Goal: Transaction & Acquisition: Purchase product/service

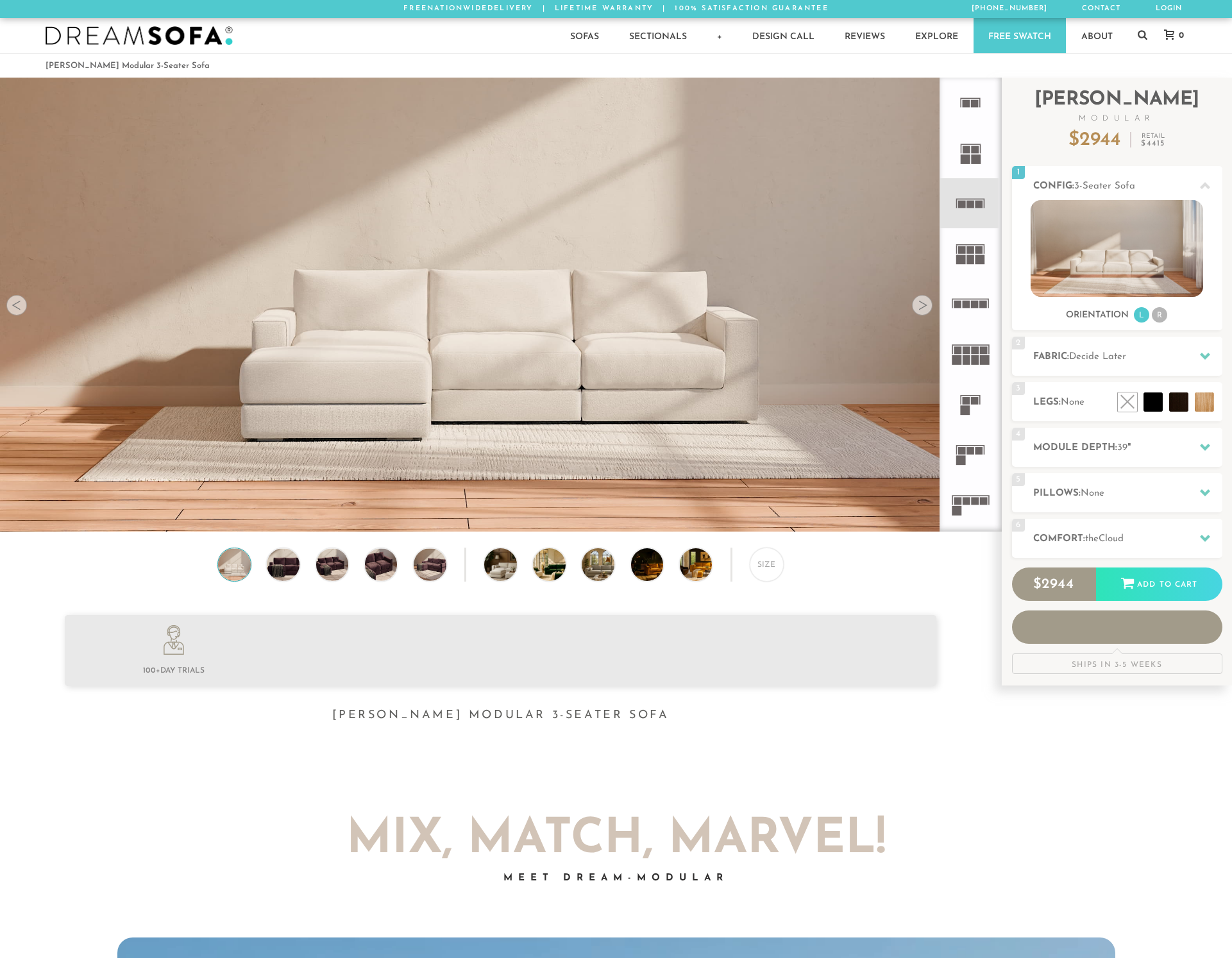
scroll to position [15051, 1232]
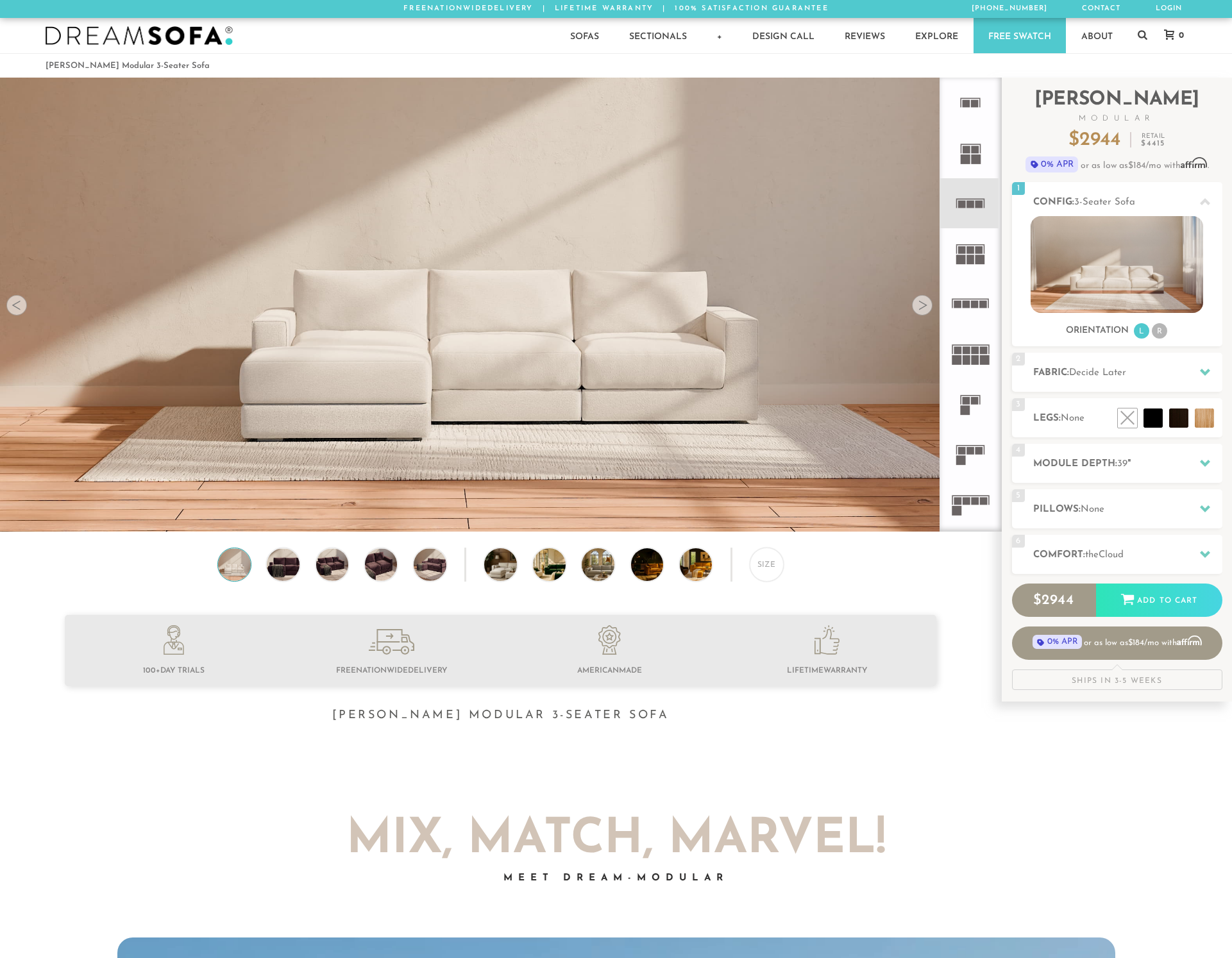
click at [922, 304] on div at bounding box center [921, 304] width 20 height 20
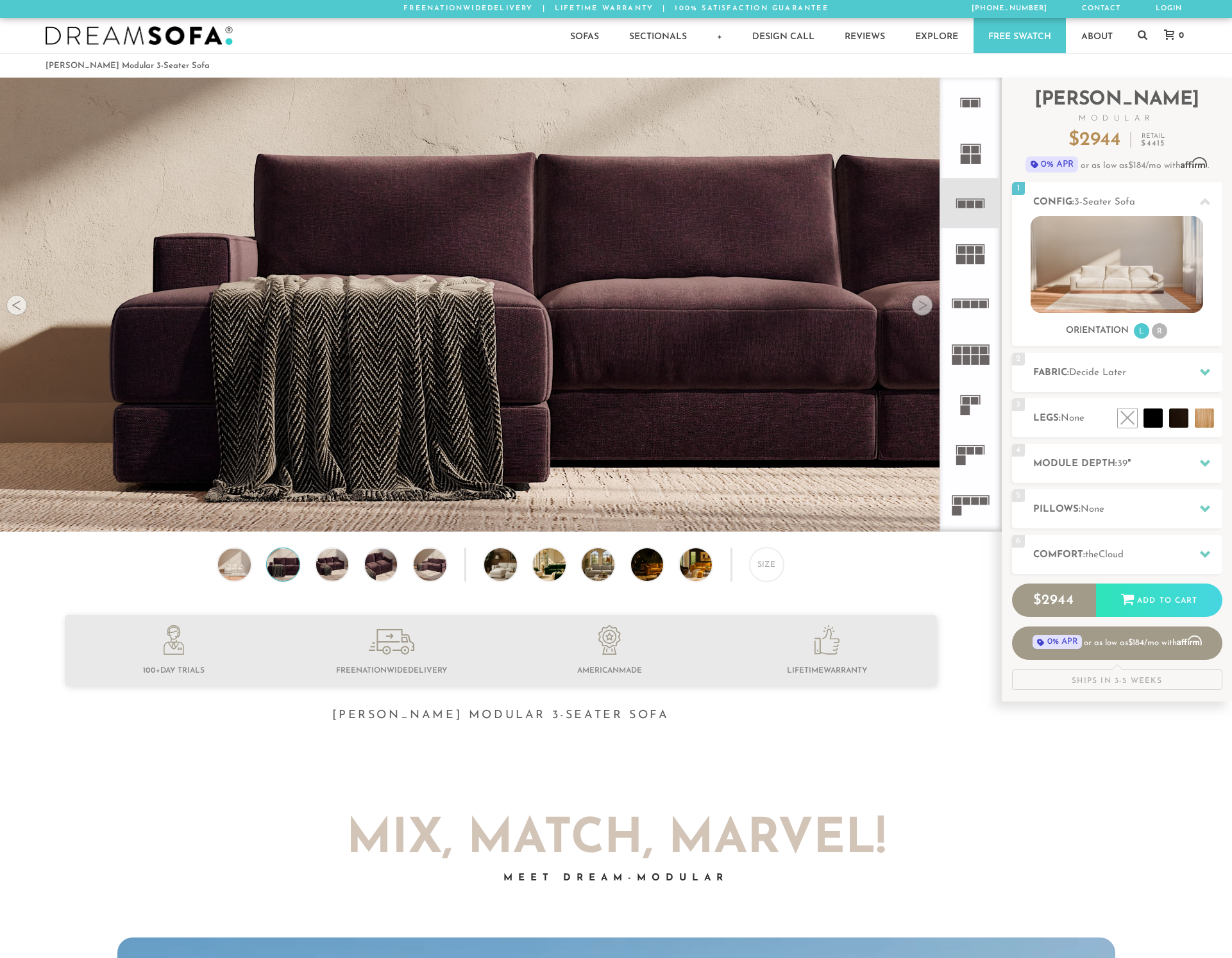
click at [922, 304] on div at bounding box center [921, 304] width 20 height 20
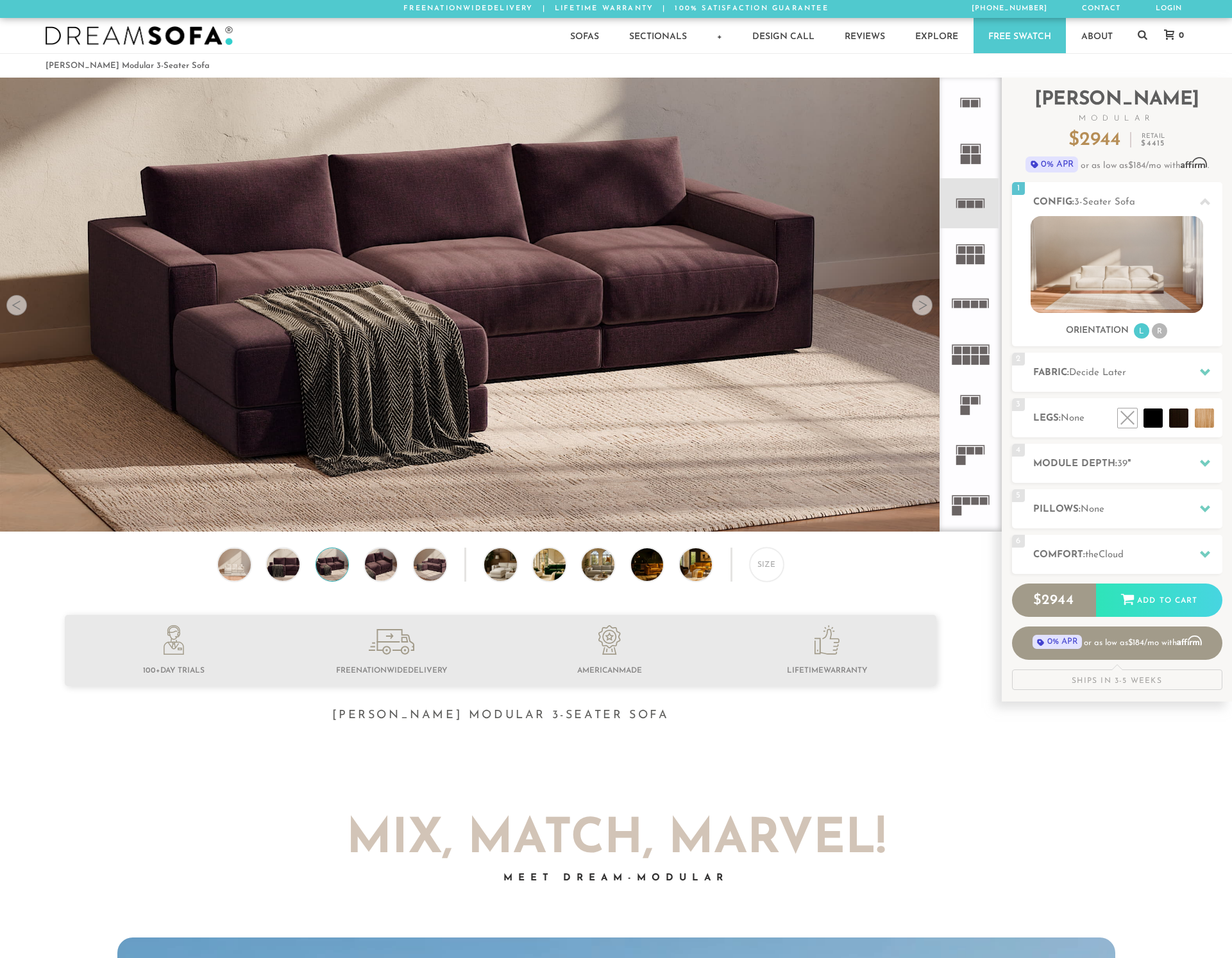
drag, startPoint x: 647, startPoint y: 569, endPoint x: 619, endPoint y: 568, distance: 28.0
click at [647, 569] on img at bounding box center [659, 565] width 58 height 33
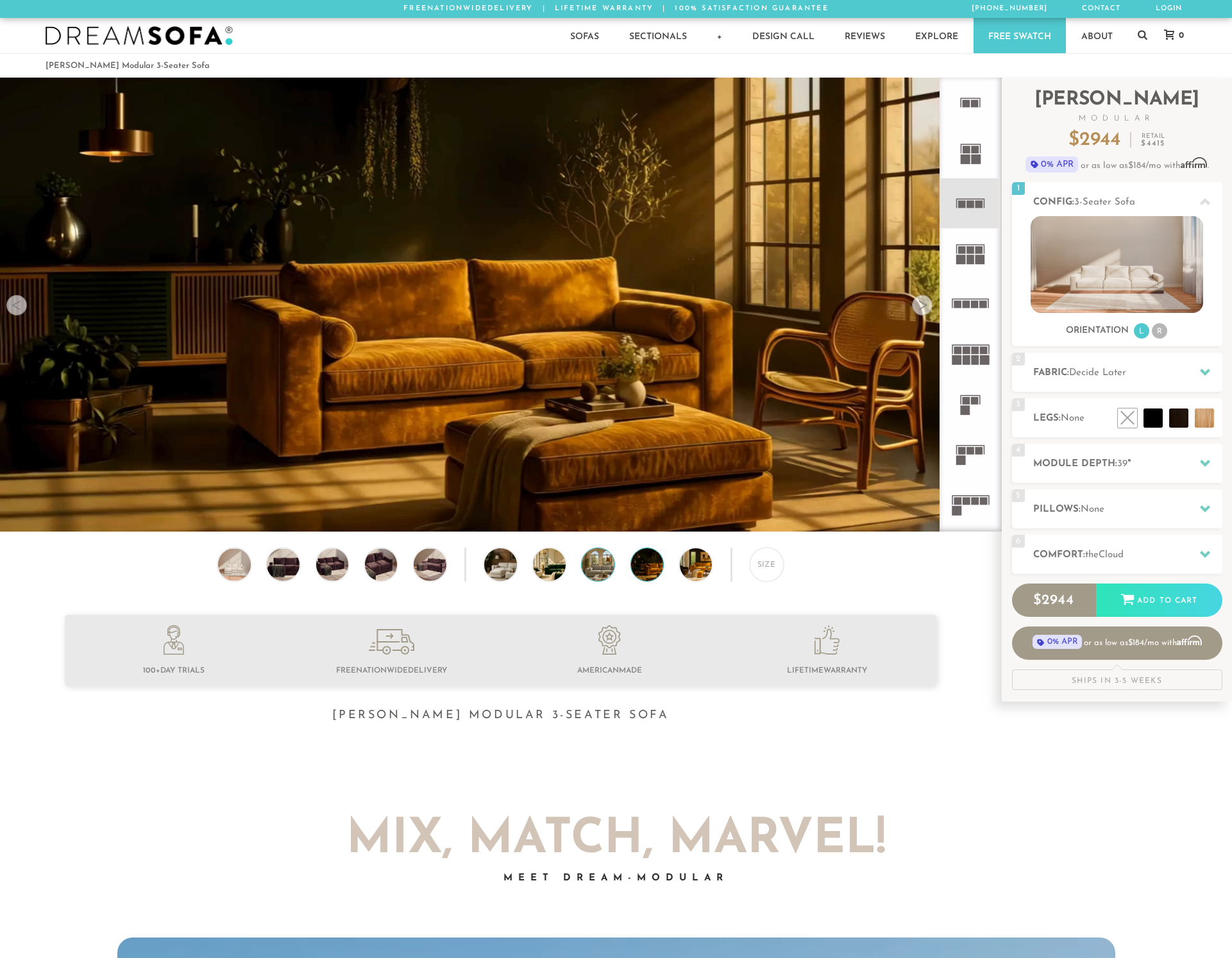
click at [593, 566] on img at bounding box center [610, 565] width 58 height 33
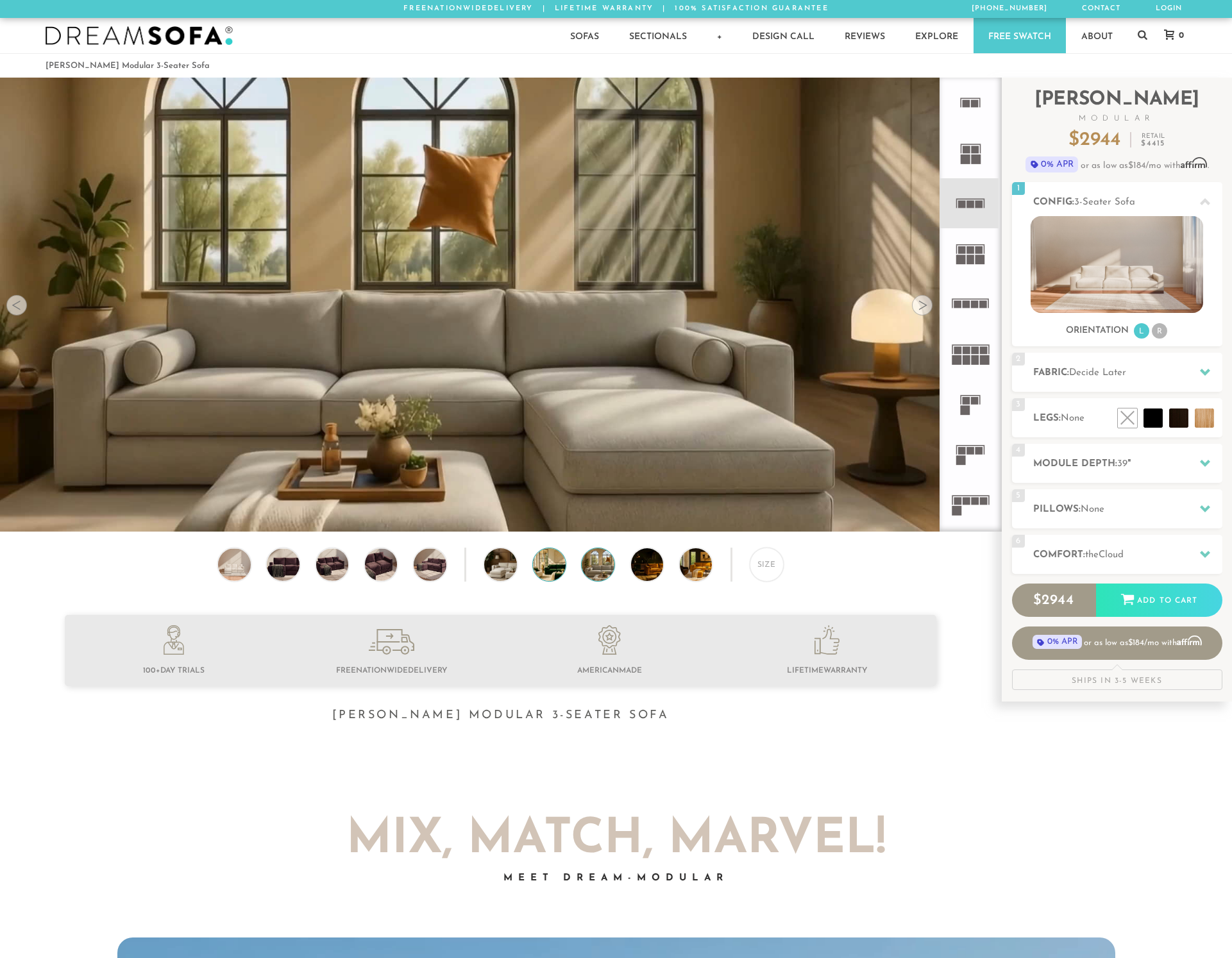
click at [548, 565] on img at bounding box center [562, 565] width 58 height 33
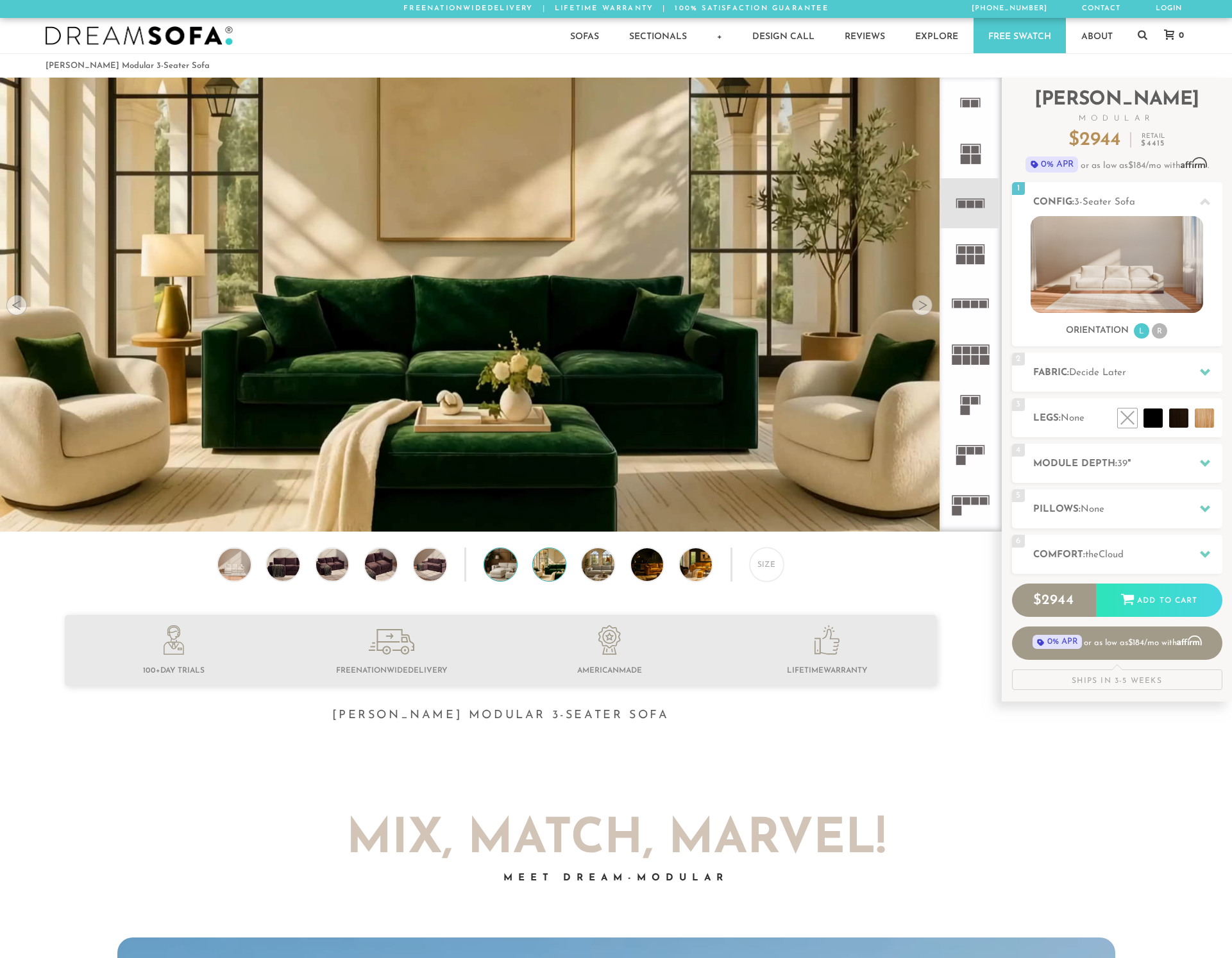
click at [496, 568] on img at bounding box center [513, 565] width 58 height 33
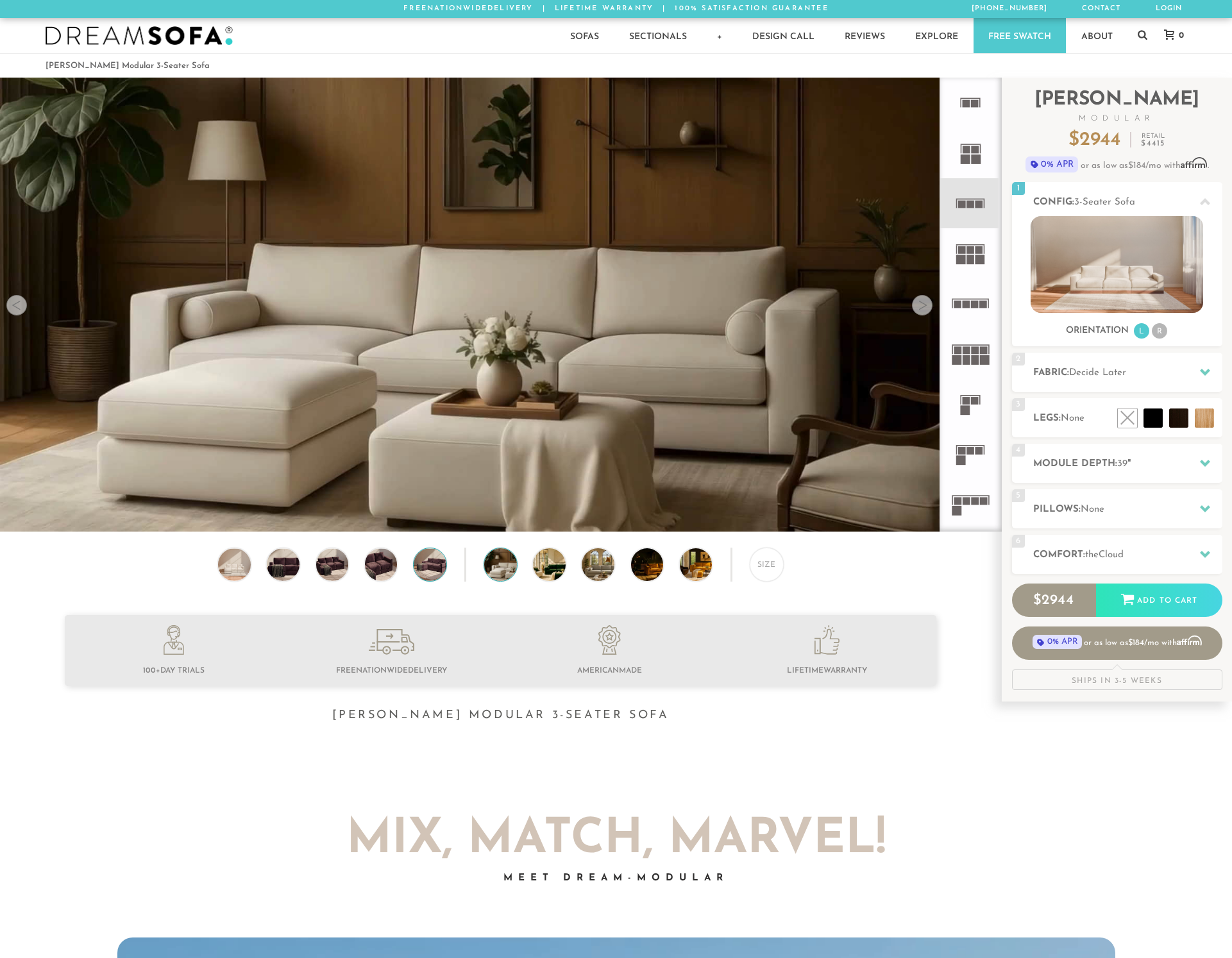
click at [432, 568] on img at bounding box center [429, 565] width 39 height 33
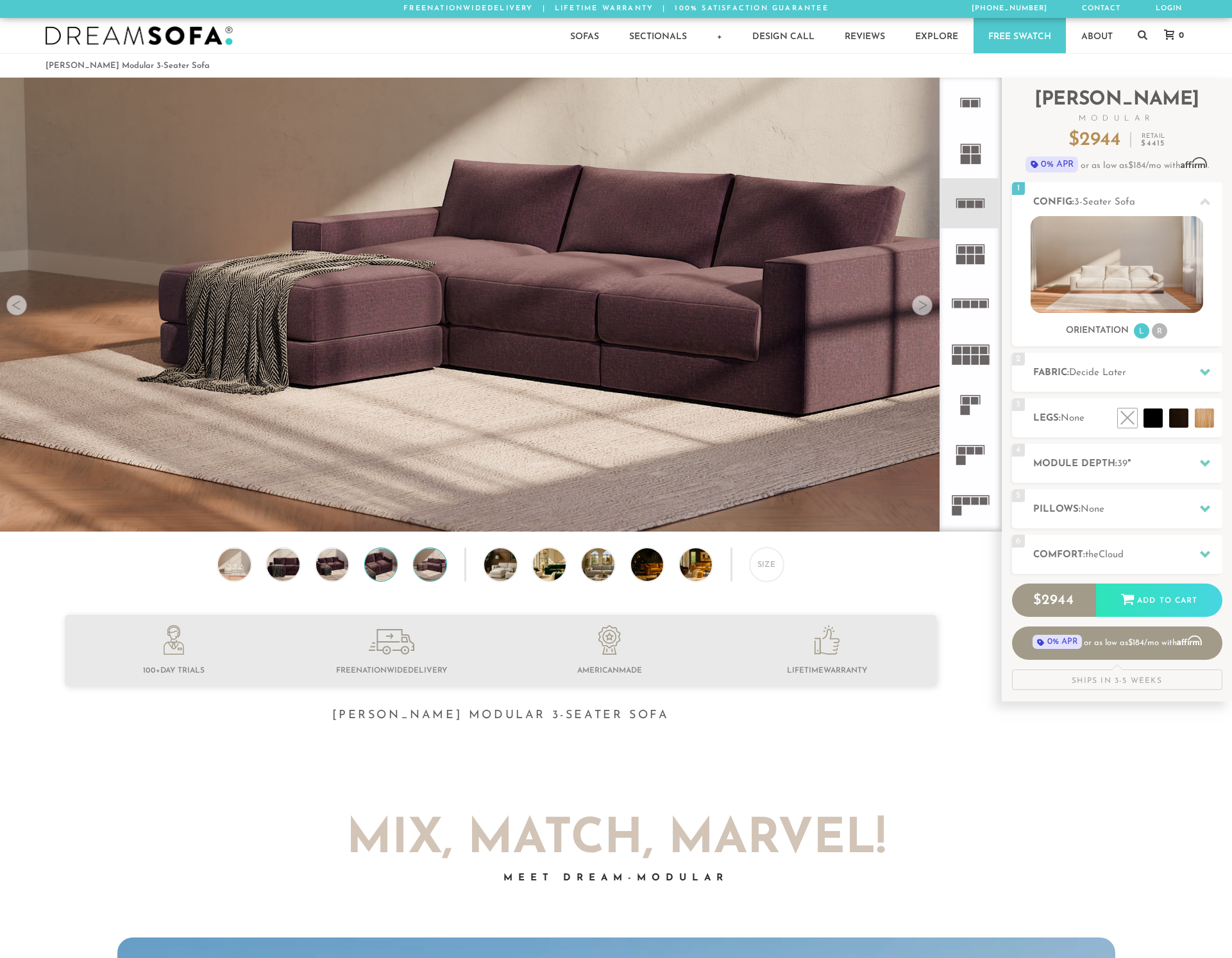
click at [376, 569] on img at bounding box center [381, 565] width 39 height 33
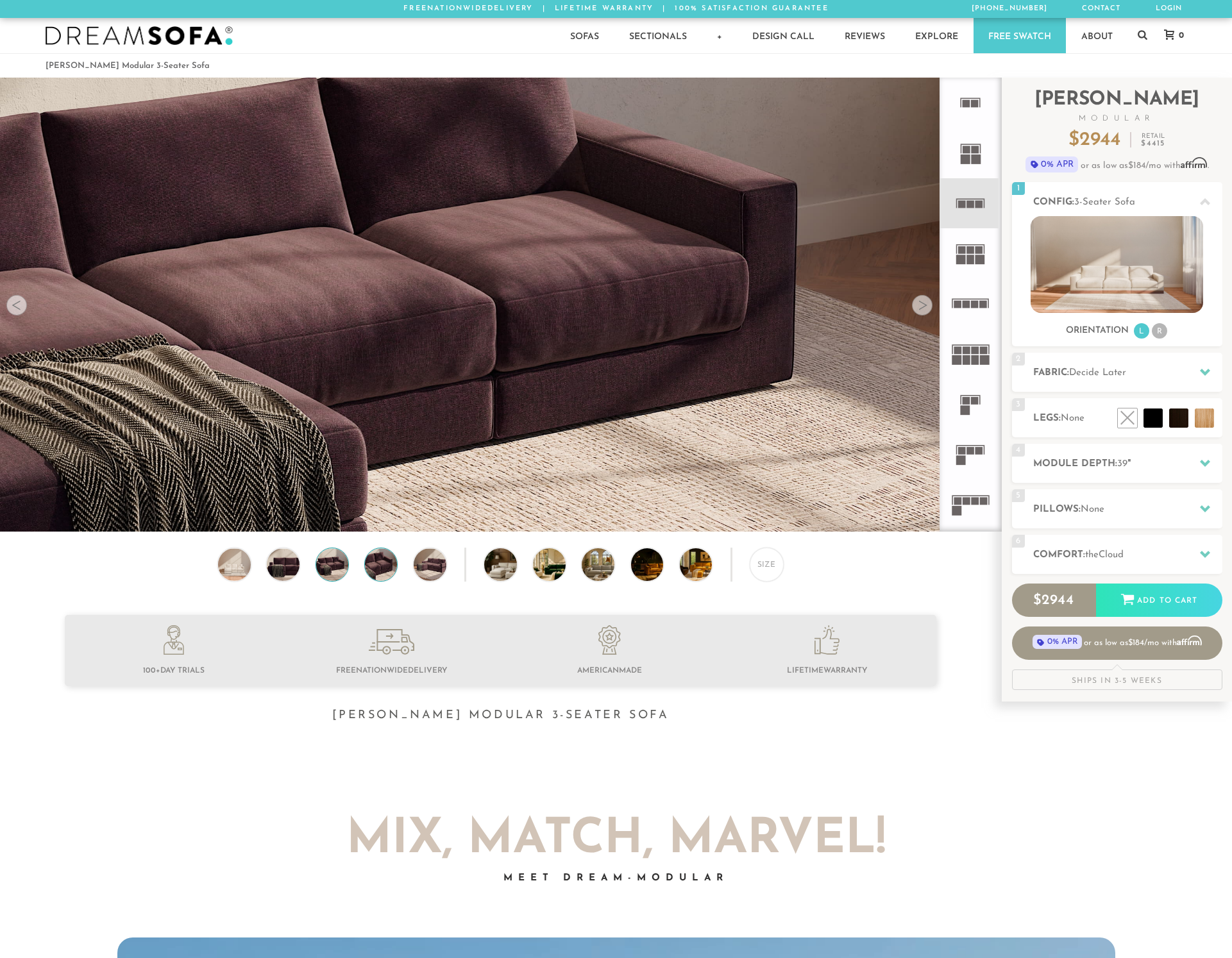
click at [327, 567] on img at bounding box center [331, 565] width 39 height 33
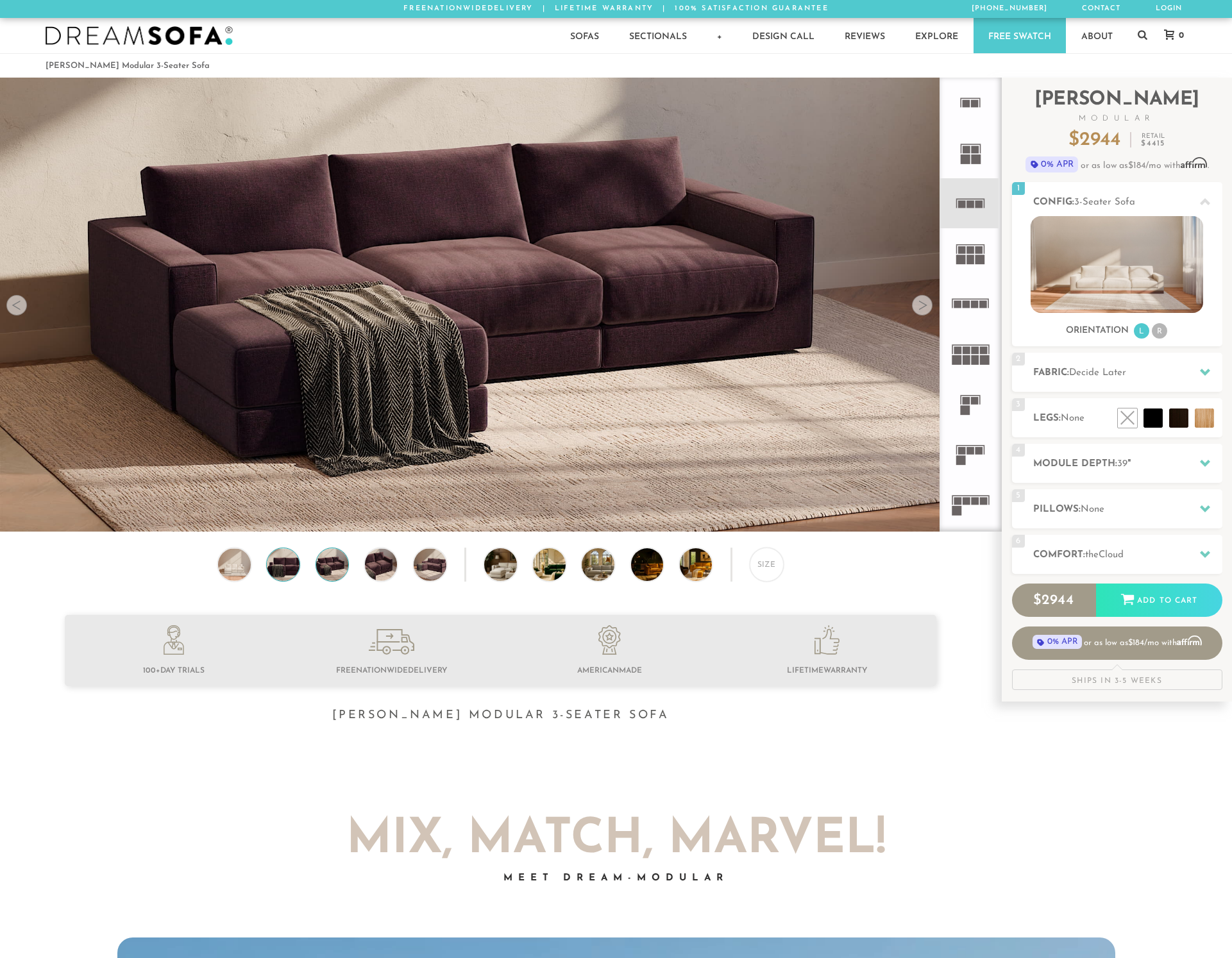
click at [277, 566] on img at bounding box center [283, 565] width 39 height 33
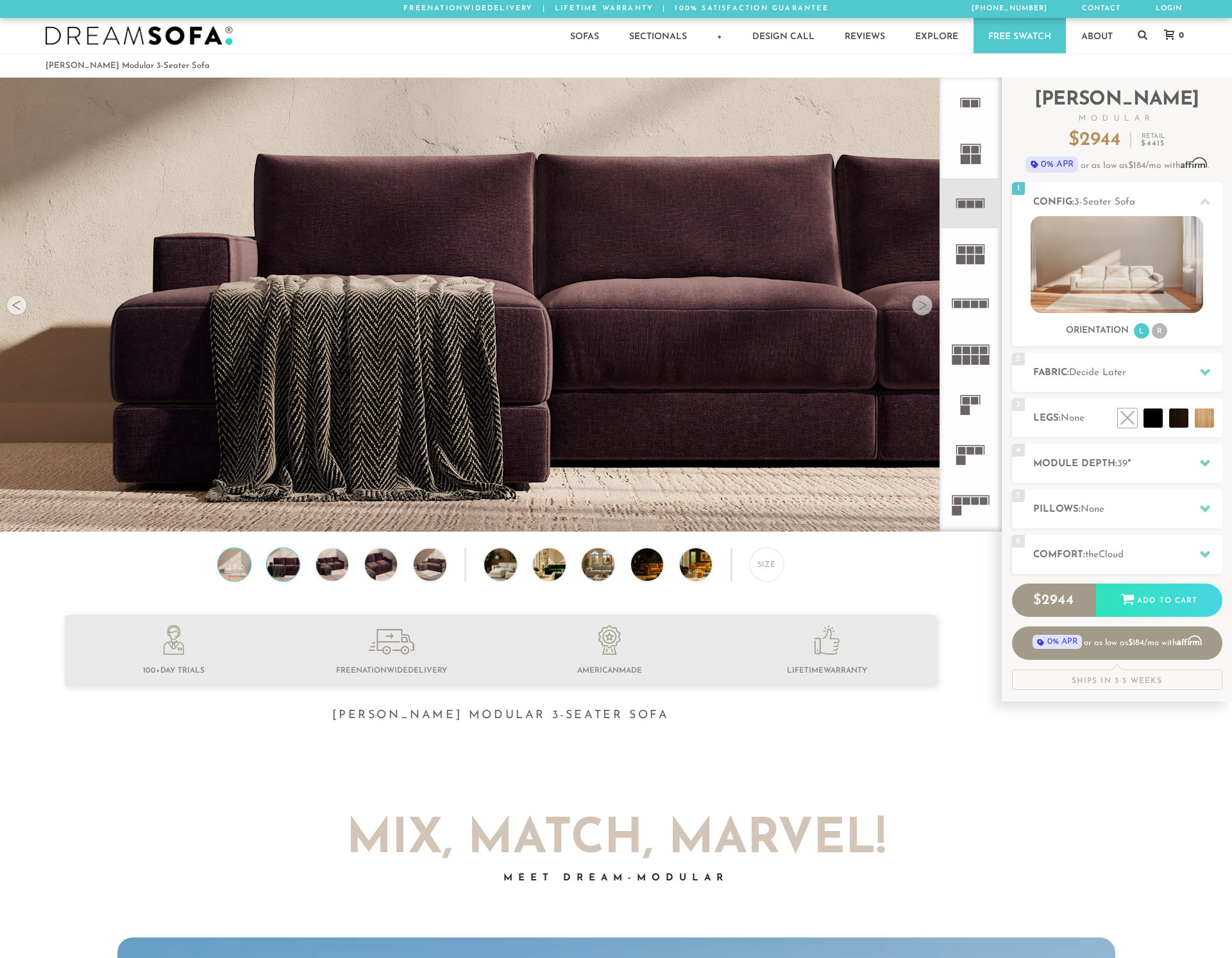
click at [227, 564] on img at bounding box center [234, 565] width 39 height 33
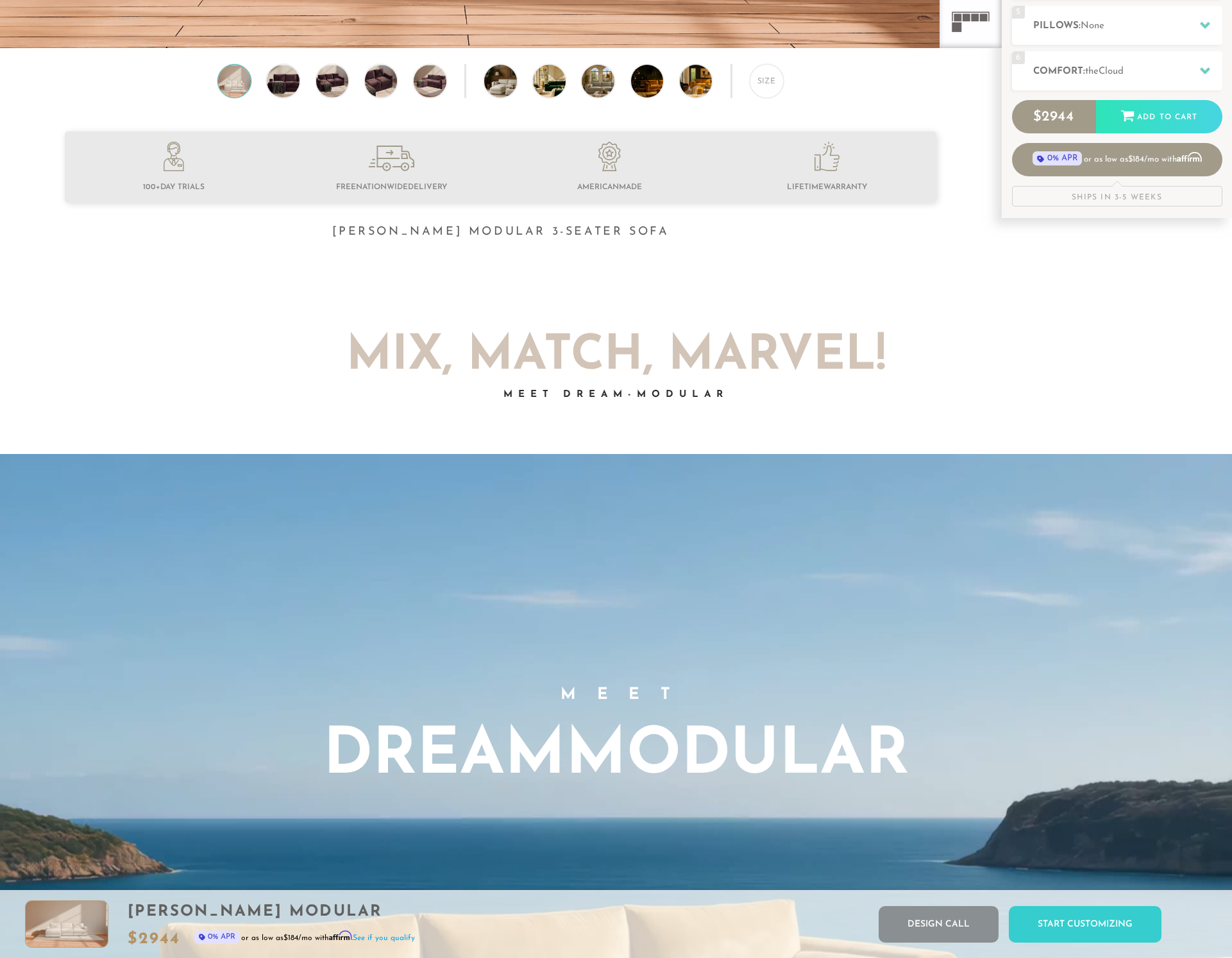
scroll to position [441, 0]
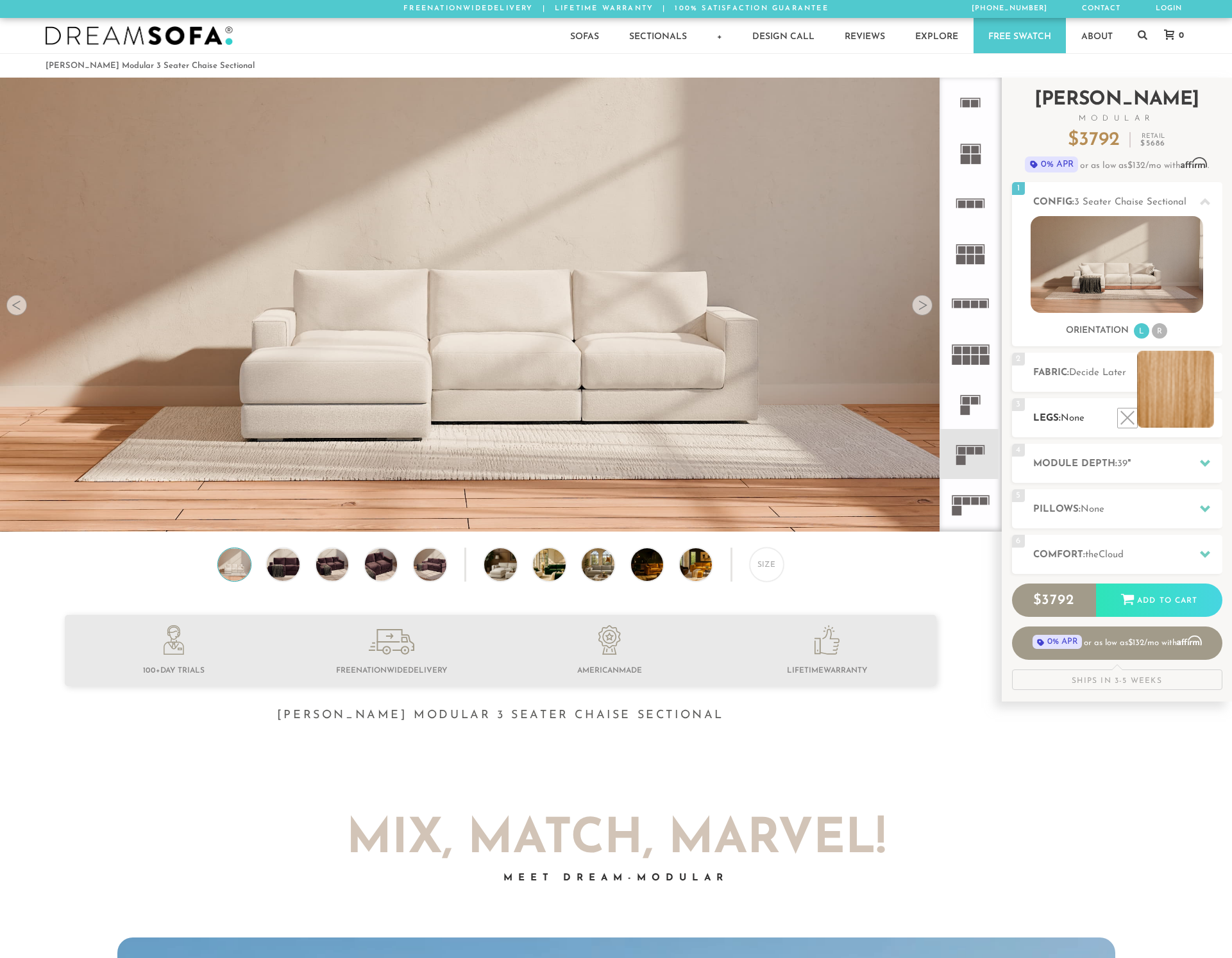
click at [1176, 401] on li at bounding box center [1175, 389] width 77 height 77
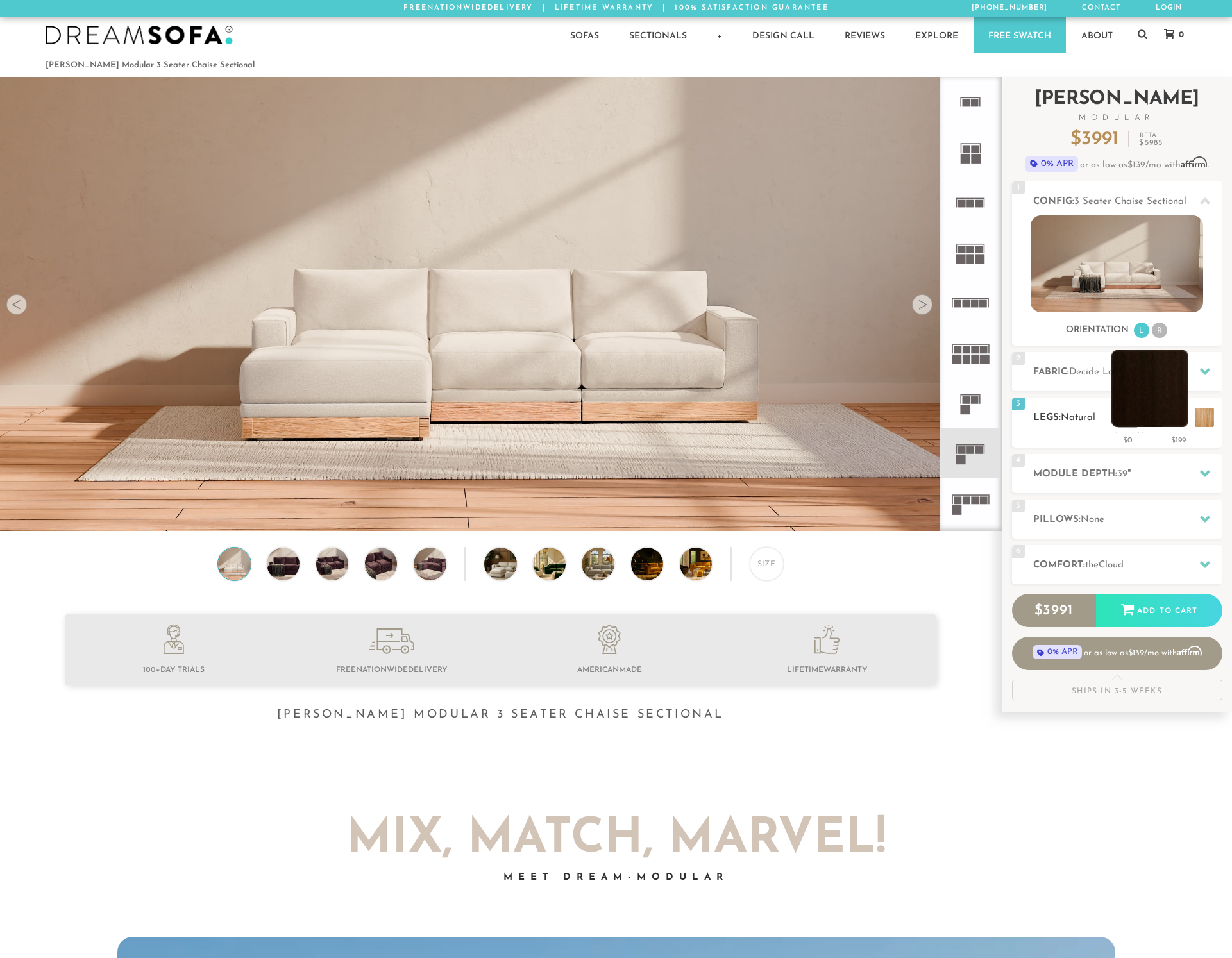
scroll to position [1, 0]
click at [1176, 417] on li at bounding box center [1149, 388] width 77 height 77
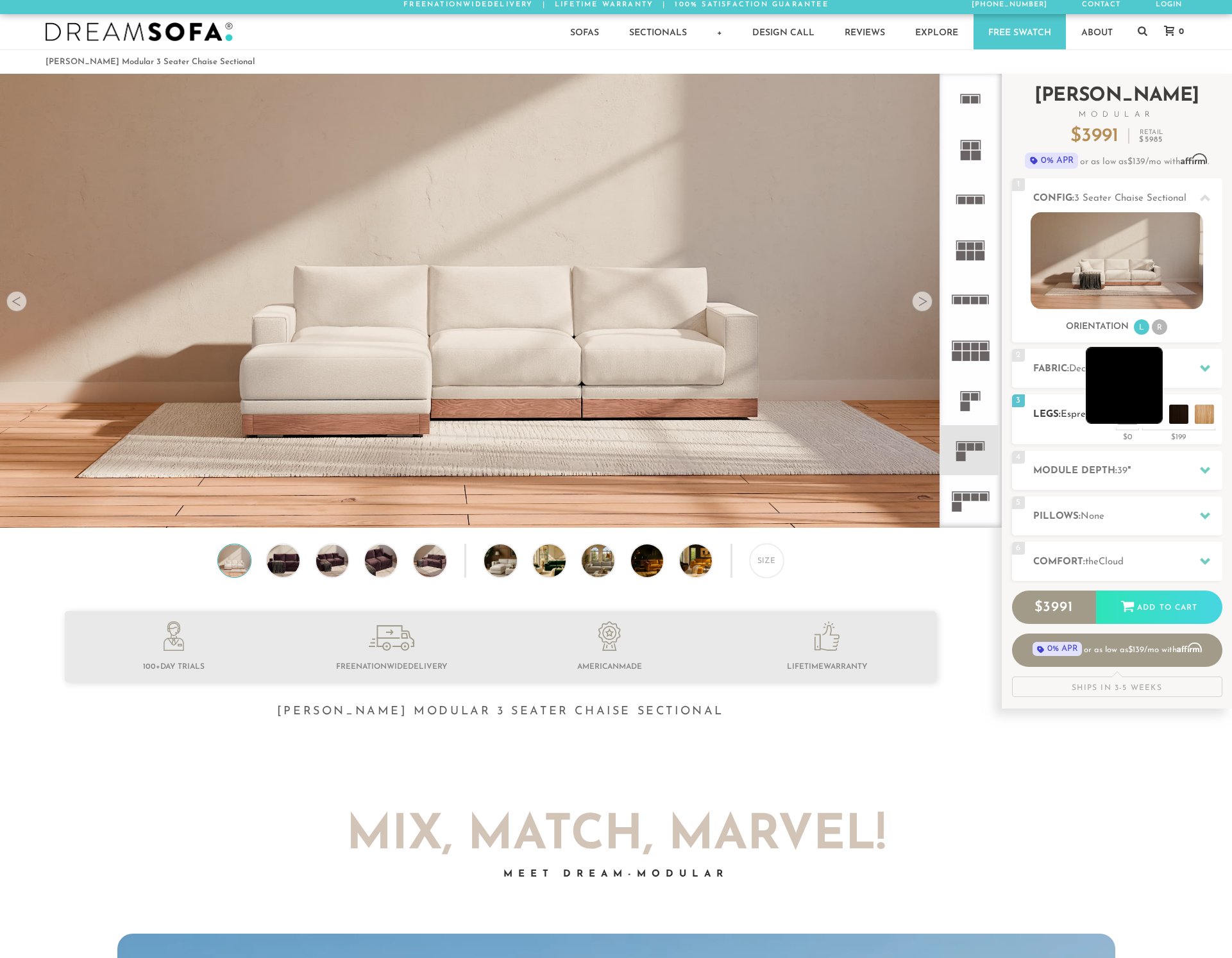
click at [1149, 419] on li at bounding box center [1124, 385] width 77 height 77
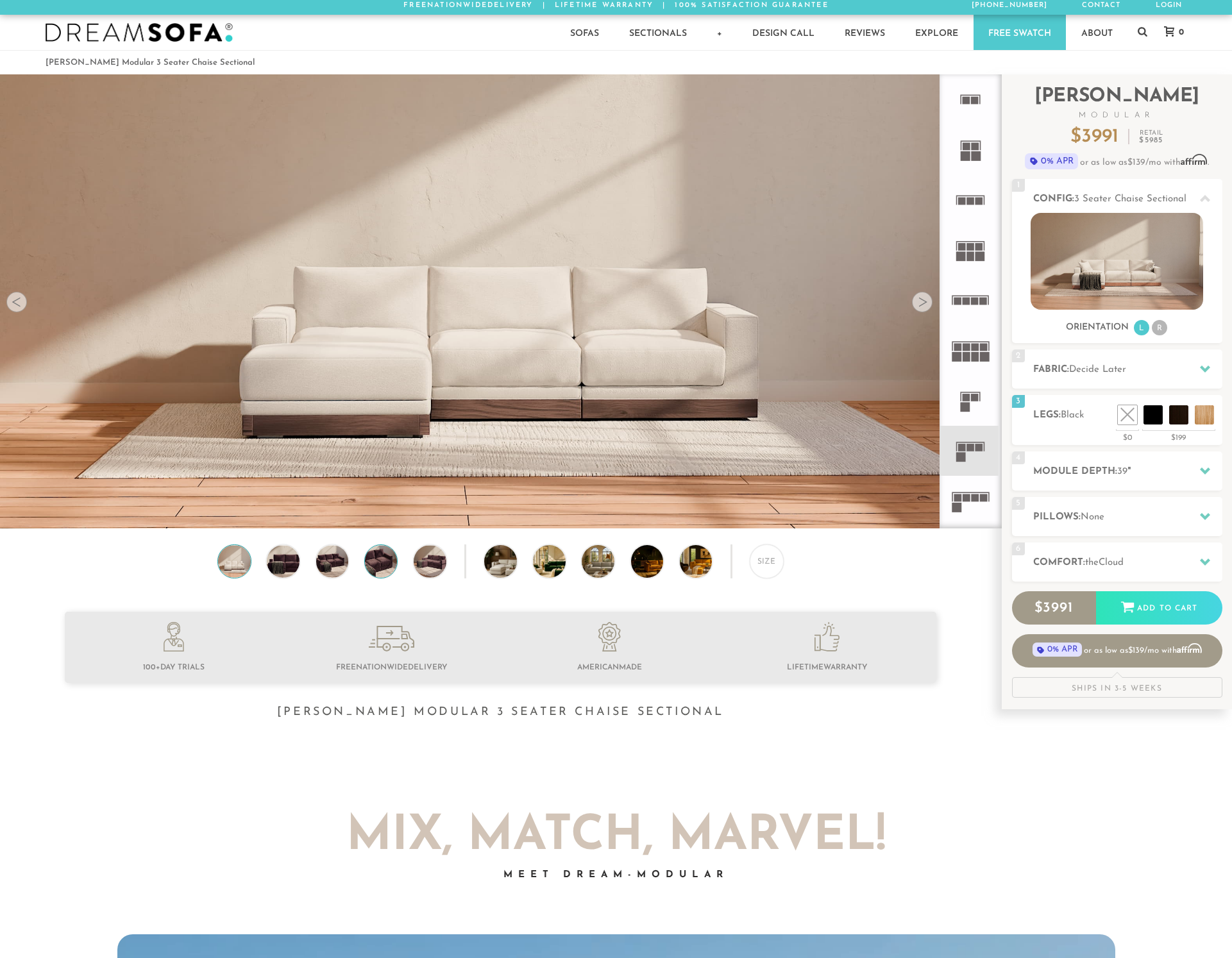
click at [384, 559] on img at bounding box center [381, 561] width 39 height 33
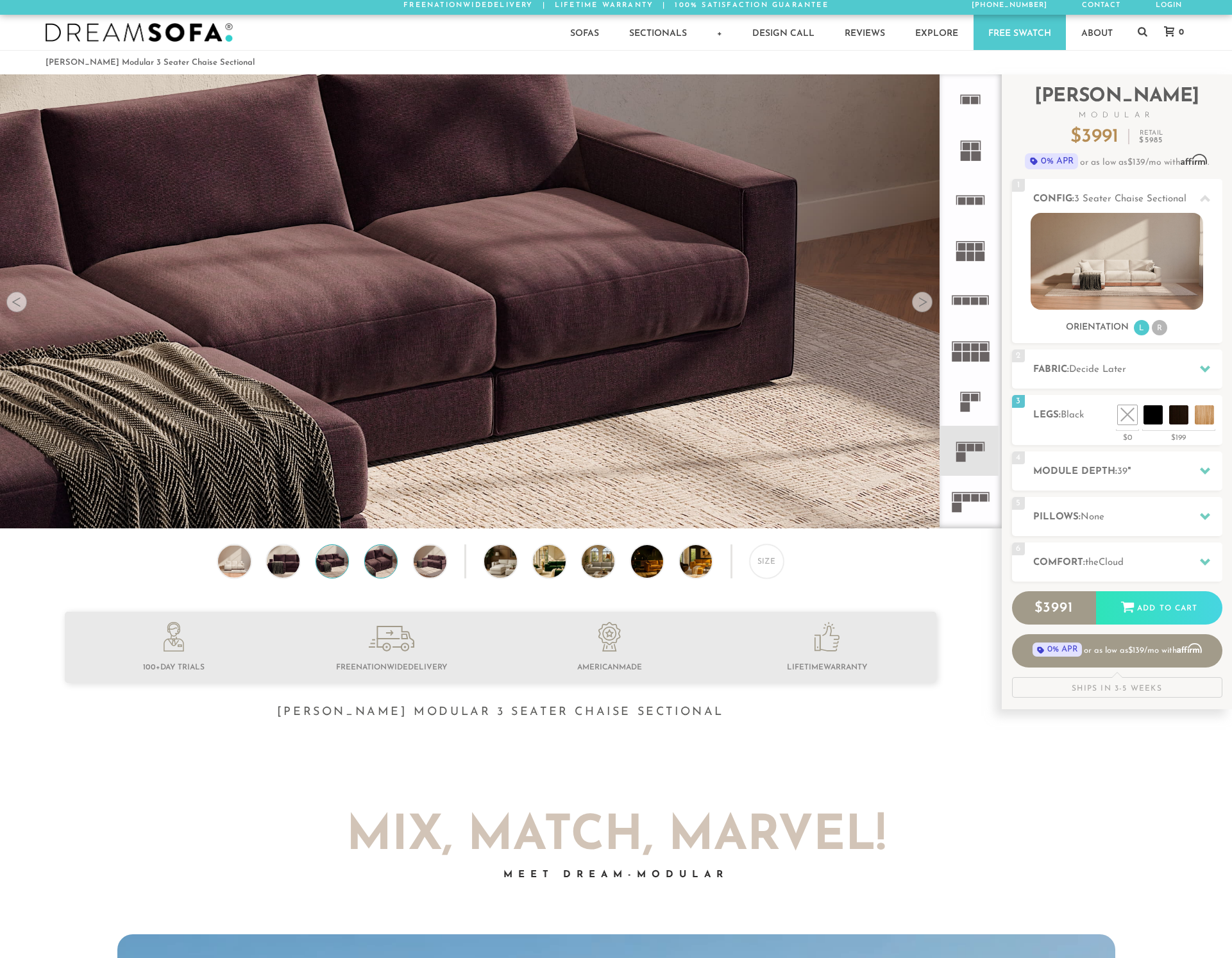
click at [327, 566] on img at bounding box center [331, 561] width 39 height 33
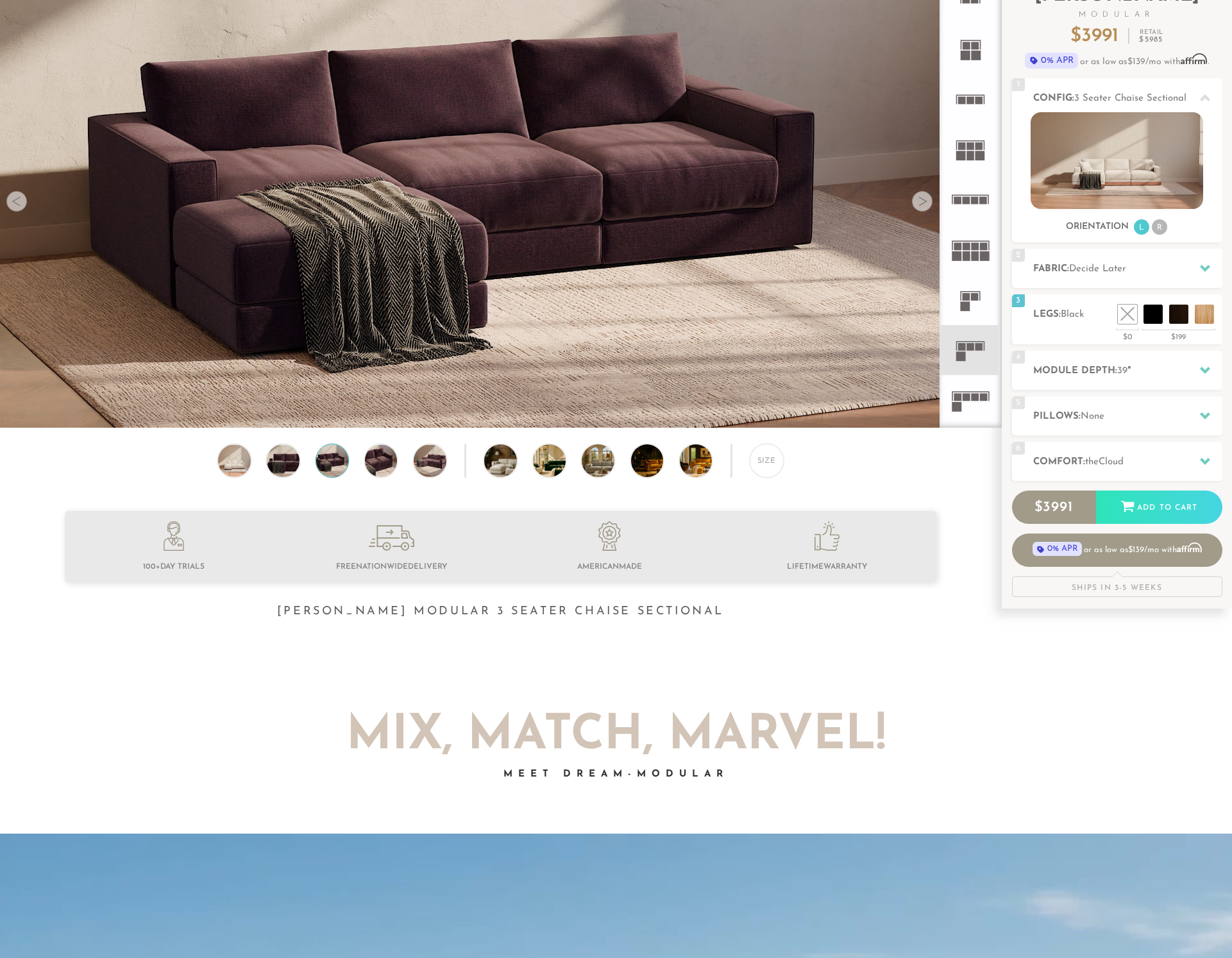
scroll to position [0, 0]
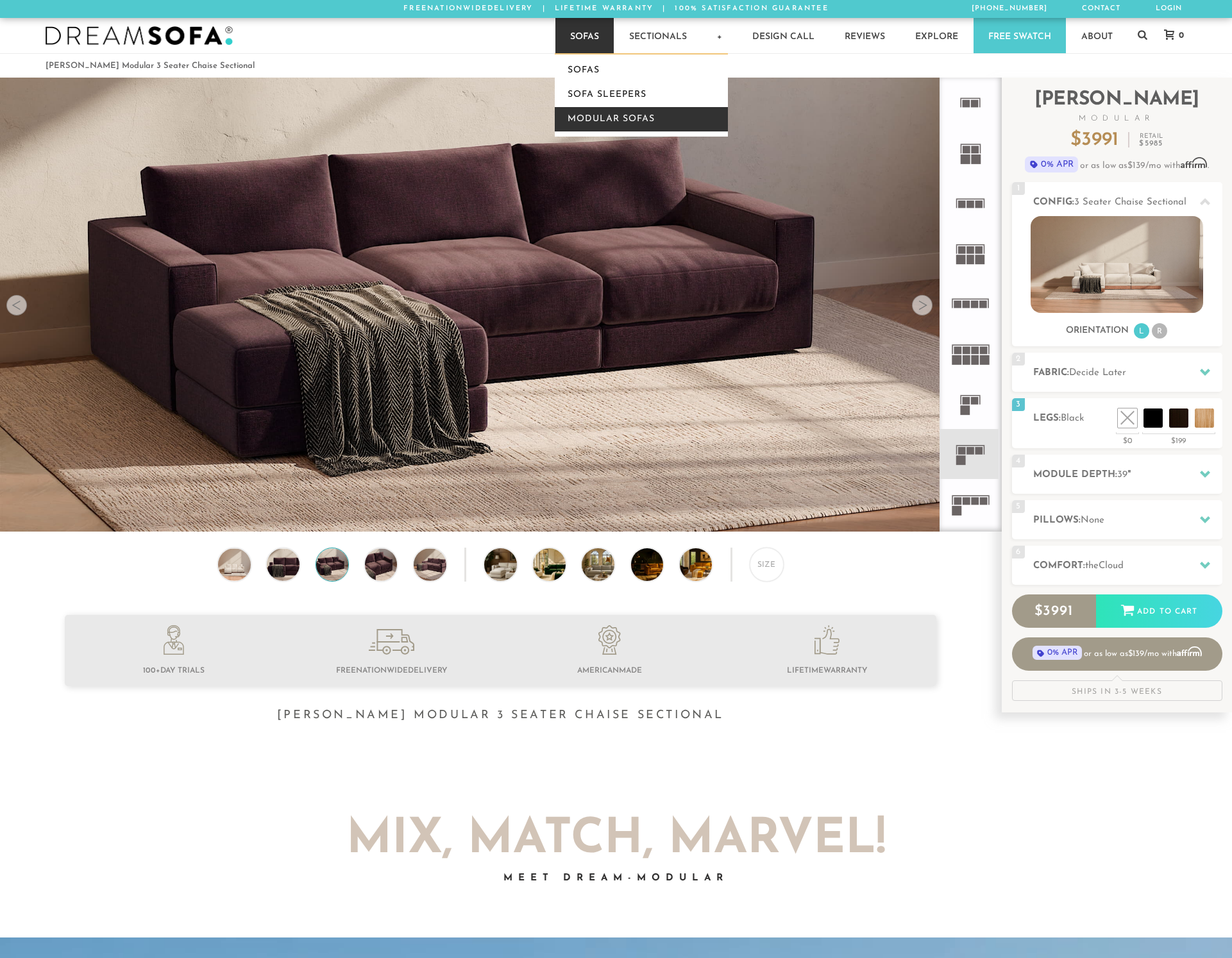
click at [592, 113] on link "Modular Sofas" at bounding box center [641, 118] width 173 height 24
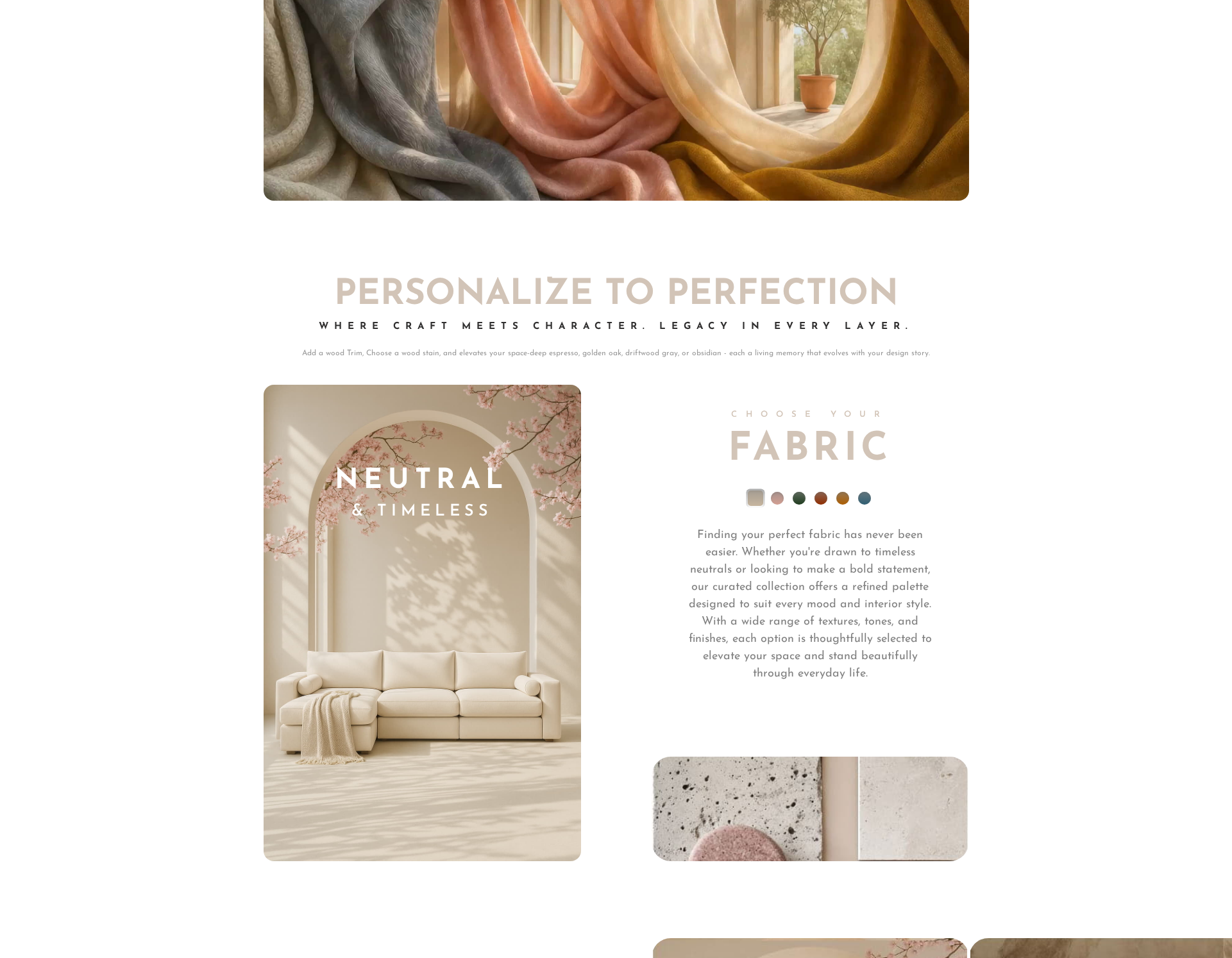
scroll to position [9032, 0]
